Goal: Transaction & Acquisition: Book appointment/travel/reservation

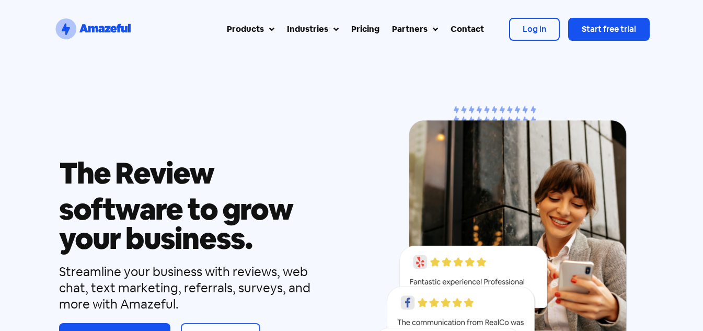
click at [586, 34] on div at bounding box center [608, 29] width 79 height 21
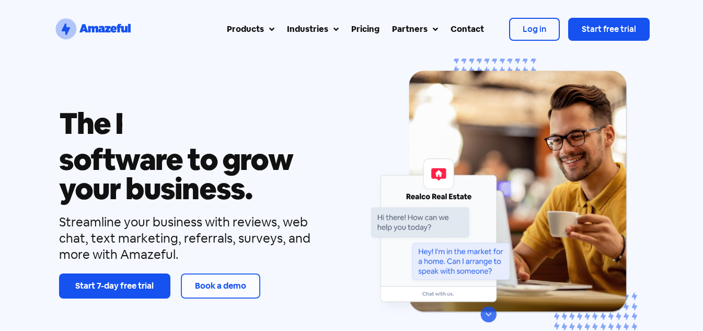
scroll to position [52, 0]
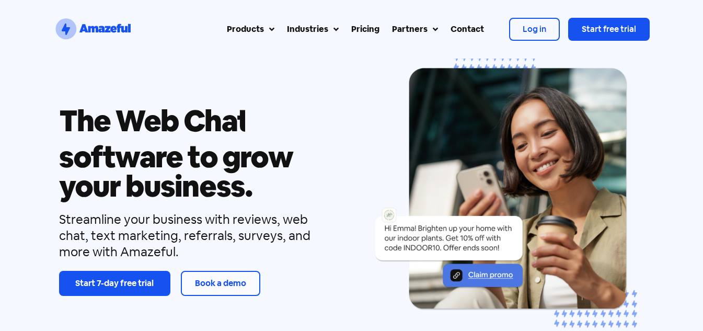
click at [192, 279] on div at bounding box center [220, 283] width 77 height 23
